Goal: Information Seeking & Learning: Find specific page/section

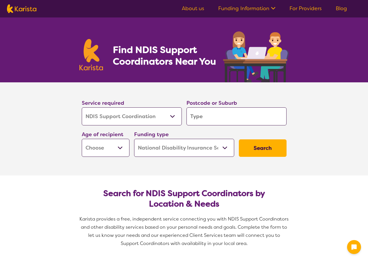
select select "NDIS Support Coordination"
select select "NDIS"
select select "NDIS Support Coordination"
select select "NDIS"
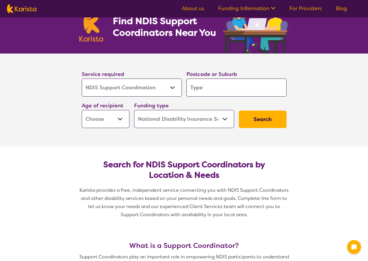
scroll to position [29, 0]
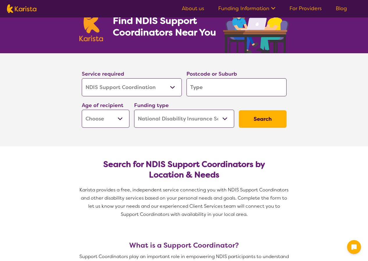
click at [205, 86] on input "search" at bounding box center [236, 87] width 100 height 18
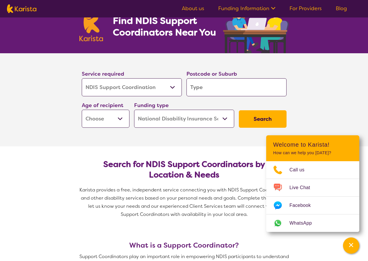
type input "b"
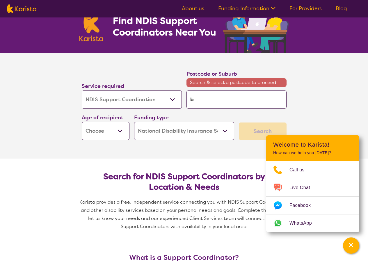
type input "bl"
type input "b"
type input "ba"
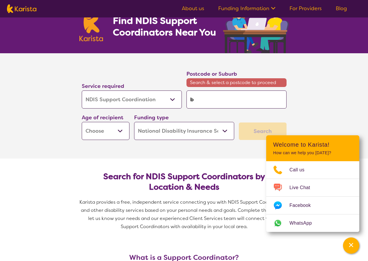
type input "ba"
type input "bal"
type input "ball"
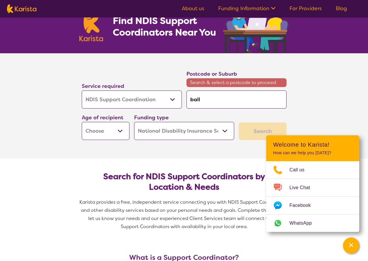
type input "balla"
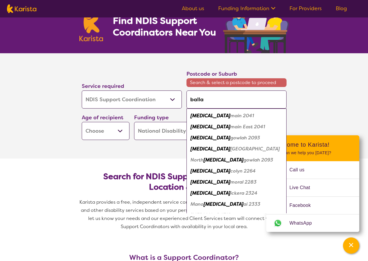
type input "ballar"
type input "ballara"
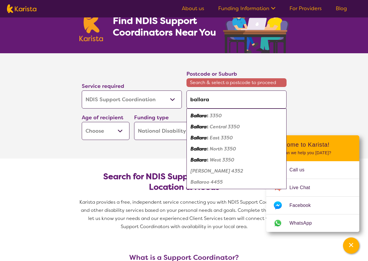
type input "ballarat"
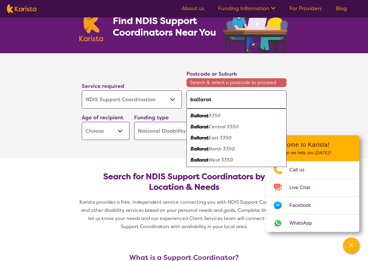
type input "ballarat"
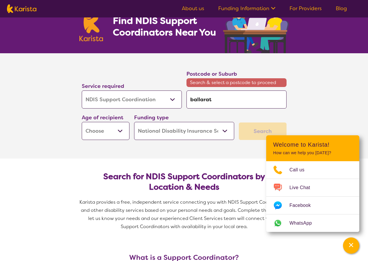
click at [305, 104] on section "Service required Allied Health Assistant Assessment (ADHD or Autism) Behaviour …" at bounding box center [184, 105] width 368 height 105
click at [203, 135] on select "Home Care Package (HCP) National Disability Insurance Scheme (NDIS) I don't know" at bounding box center [184, 131] width 100 height 18
click at [134, 122] on select "Home Care Package (HCP) National Disability Insurance Scheme (NDIS) I don't know" at bounding box center [184, 131] width 100 height 18
click at [141, 99] on select "Allied Health Assistant Assessment (ADHD or Autism) Behaviour support Counselli…" at bounding box center [132, 99] width 100 height 18
click at [82, 90] on select "Allied Health Assistant Assessment (ADHD or Autism) Behaviour support Counselli…" at bounding box center [132, 99] width 100 height 18
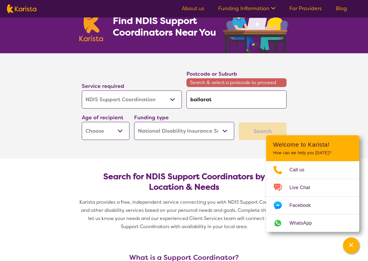
click at [107, 129] on select "Early Childhood - 0 to 9 Child - 10 to 11 Adolescent - 12 to 17 Adult - 18 to 6…" at bounding box center [106, 131] width 48 height 18
select select "AD"
click at [82, 122] on select "Early Childhood - 0 to 9 Child - 10 to 11 Adolescent - 12 to 17 Adult - 18 to 6…" at bounding box center [106, 131] width 48 height 18
select select "AD"
click at [251, 126] on div "Search" at bounding box center [263, 130] width 48 height 17
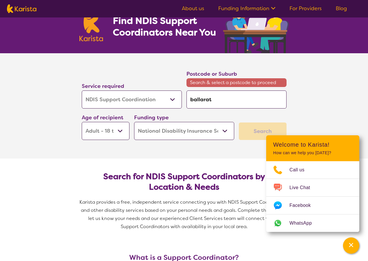
click at [238, 96] on input "ballarat" at bounding box center [236, 99] width 100 height 18
drag, startPoint x: 244, startPoint y: 104, endPoint x: 144, endPoint y: 111, distance: 100.1
click at [94, 118] on div "Service required Allied Health Assistant Assessment (ADHD or Autism) Behaviour …" at bounding box center [183, 104] width 209 height 75
type input "3"
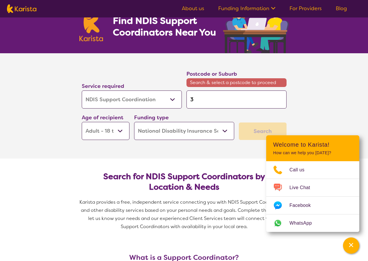
type input "33"
type input "335"
type input "3350"
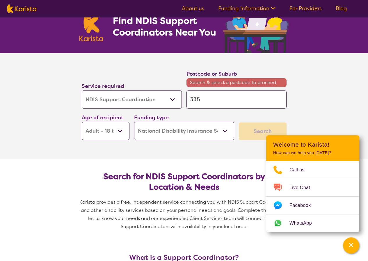
type input "3350"
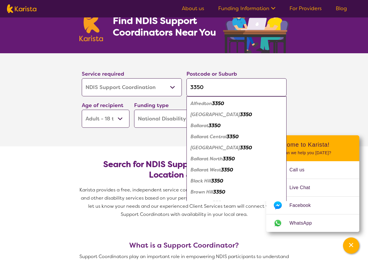
type input "3350"
click at [207, 125] on em "Ballarat" at bounding box center [200, 125] width 18 height 6
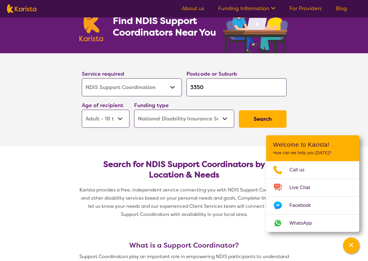
click at [246, 96] on input "3350" at bounding box center [236, 87] width 100 height 18
click at [280, 119] on button "Search" at bounding box center [263, 118] width 48 height 17
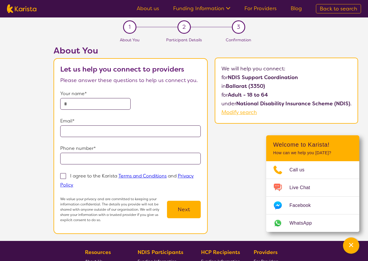
click at [257, 8] on link "For Providers" at bounding box center [260, 8] width 32 height 7
select select "NDIS Support Coordination"
select select "AD"
select select "NDIS"
select select "NDIS Support Coordination"
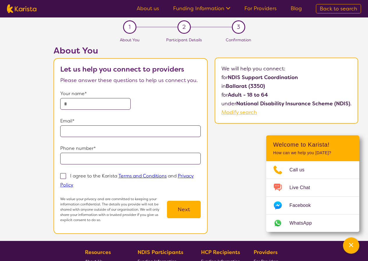
select select "AD"
select select "NDIS"
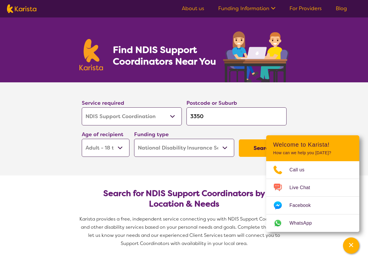
scroll to position [29, 0]
